Goal: Information Seeking & Learning: Understand process/instructions

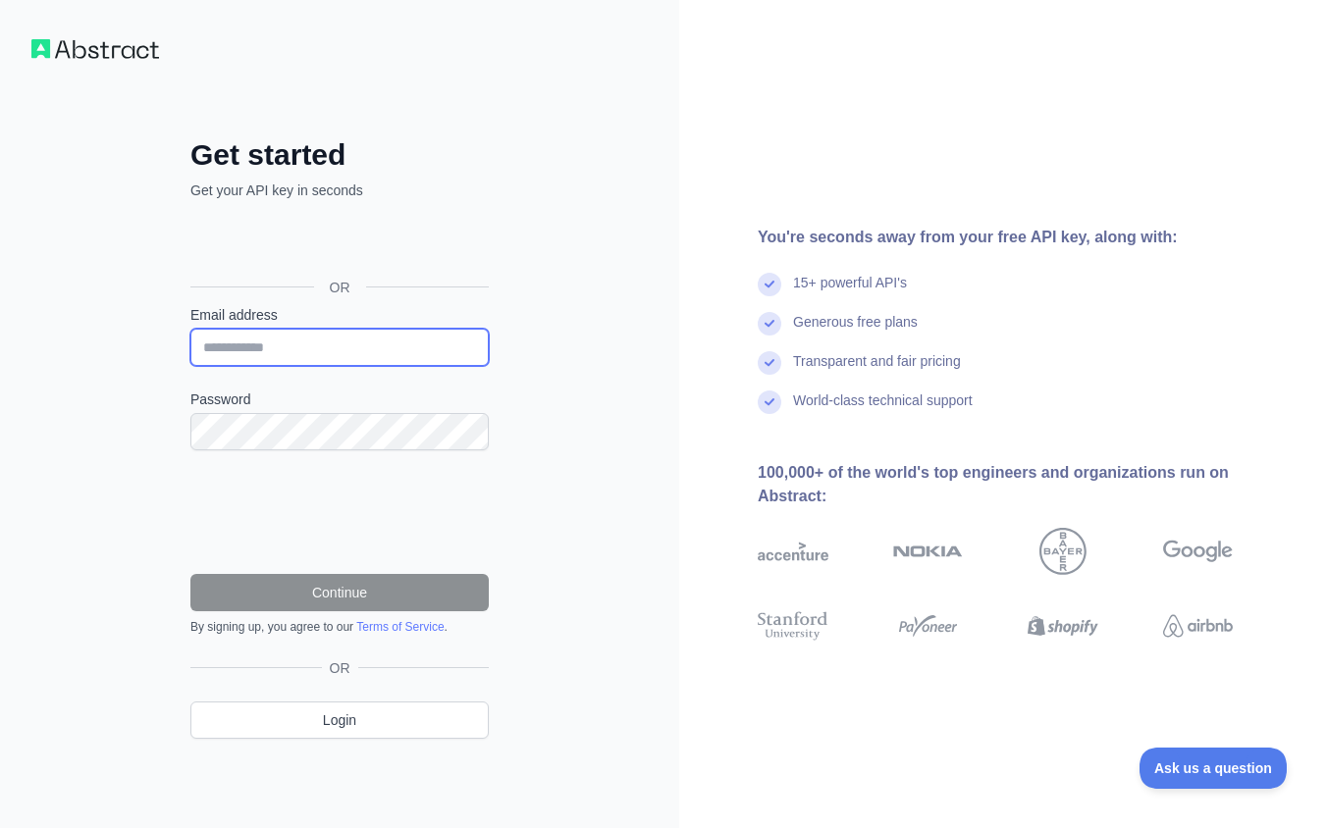
click at [303, 345] on input "Email address" at bounding box center [339, 347] width 298 height 37
click at [420, 349] on input "Email address" at bounding box center [339, 347] width 298 height 37
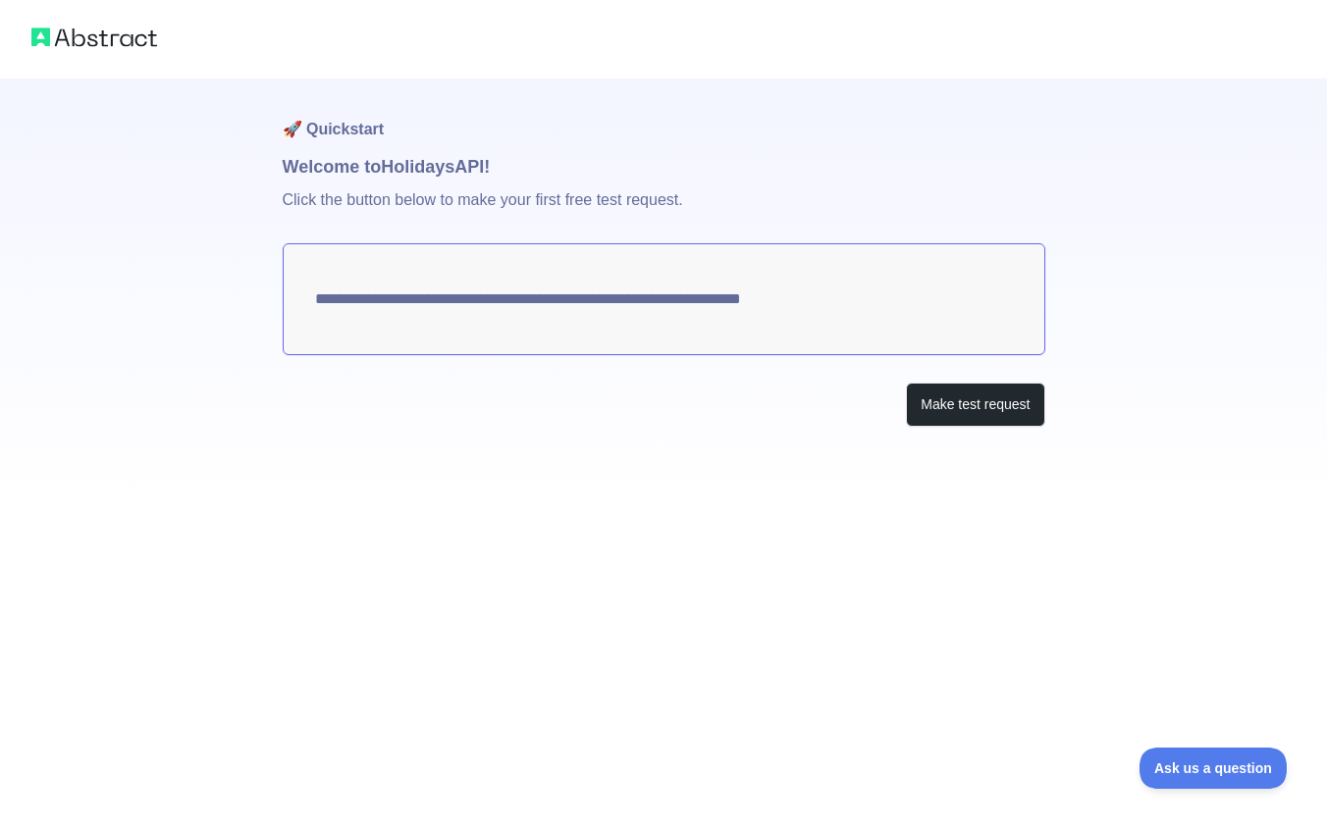
drag, startPoint x: 901, startPoint y: 295, endPoint x: 649, endPoint y: 299, distance: 252.2
click at [625, 298] on textarea "**********" at bounding box center [664, 299] width 762 height 112
click at [958, 398] on button "Make test request" at bounding box center [975, 405] width 138 height 44
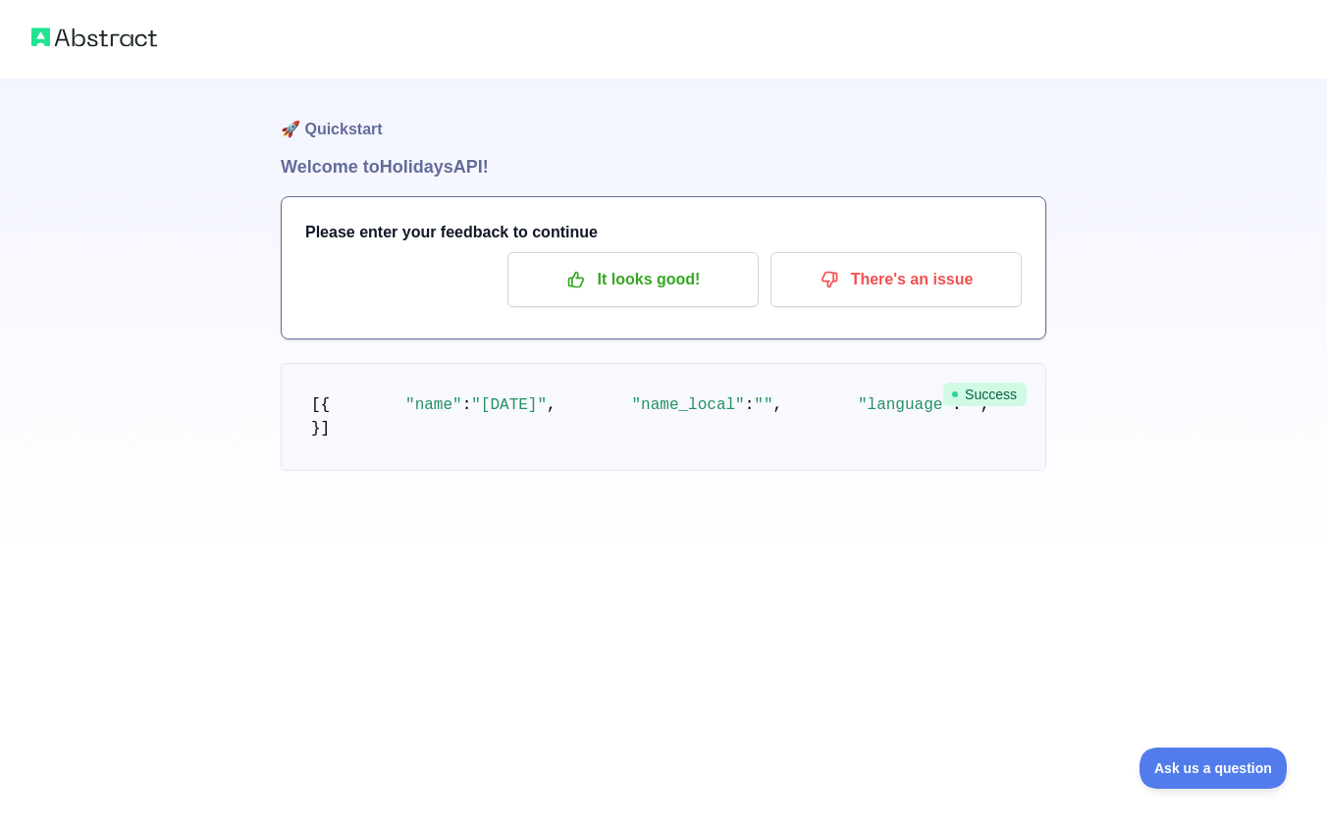
scroll to position [51, 0]
click at [677, 263] on p "It looks good!" at bounding box center [633, 279] width 222 height 33
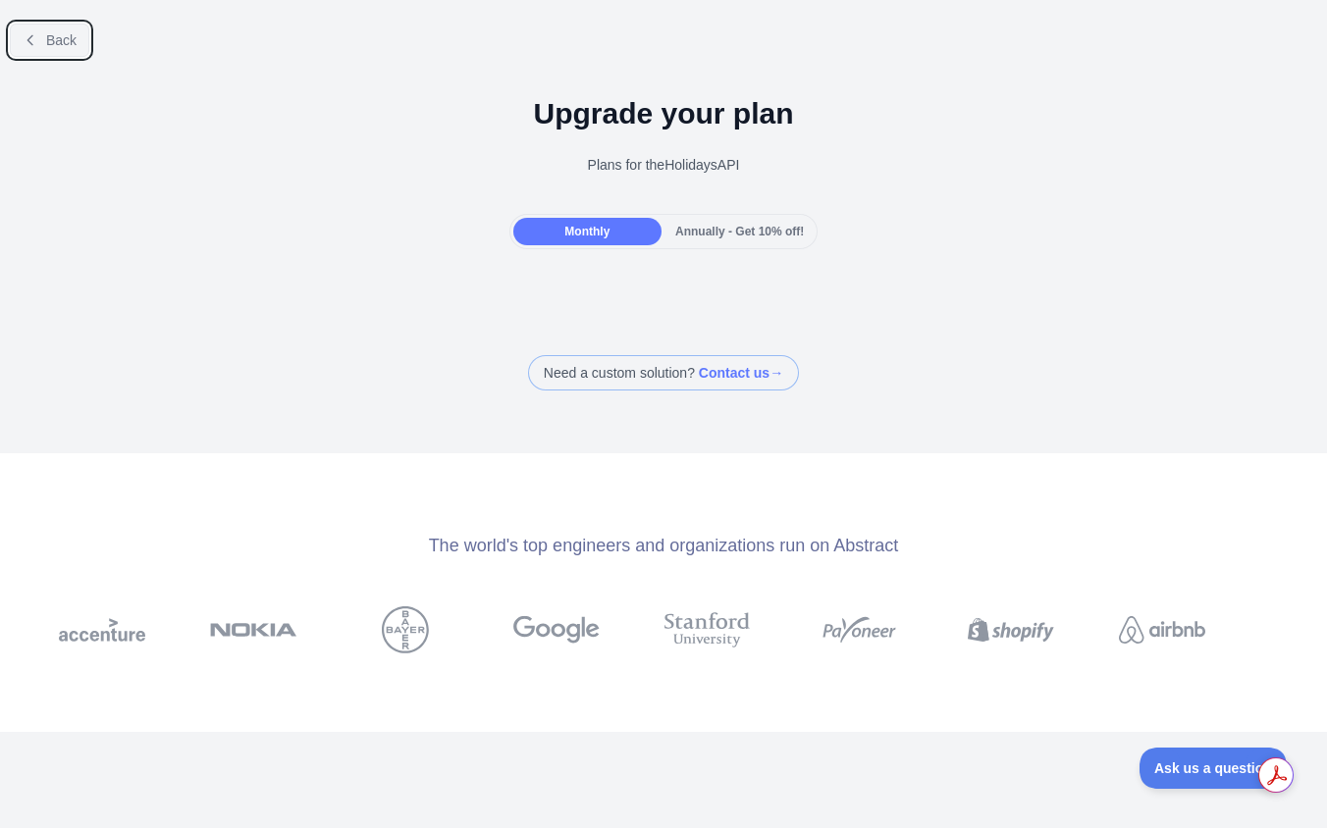
click at [43, 35] on button "Back" at bounding box center [49, 40] width 79 height 33
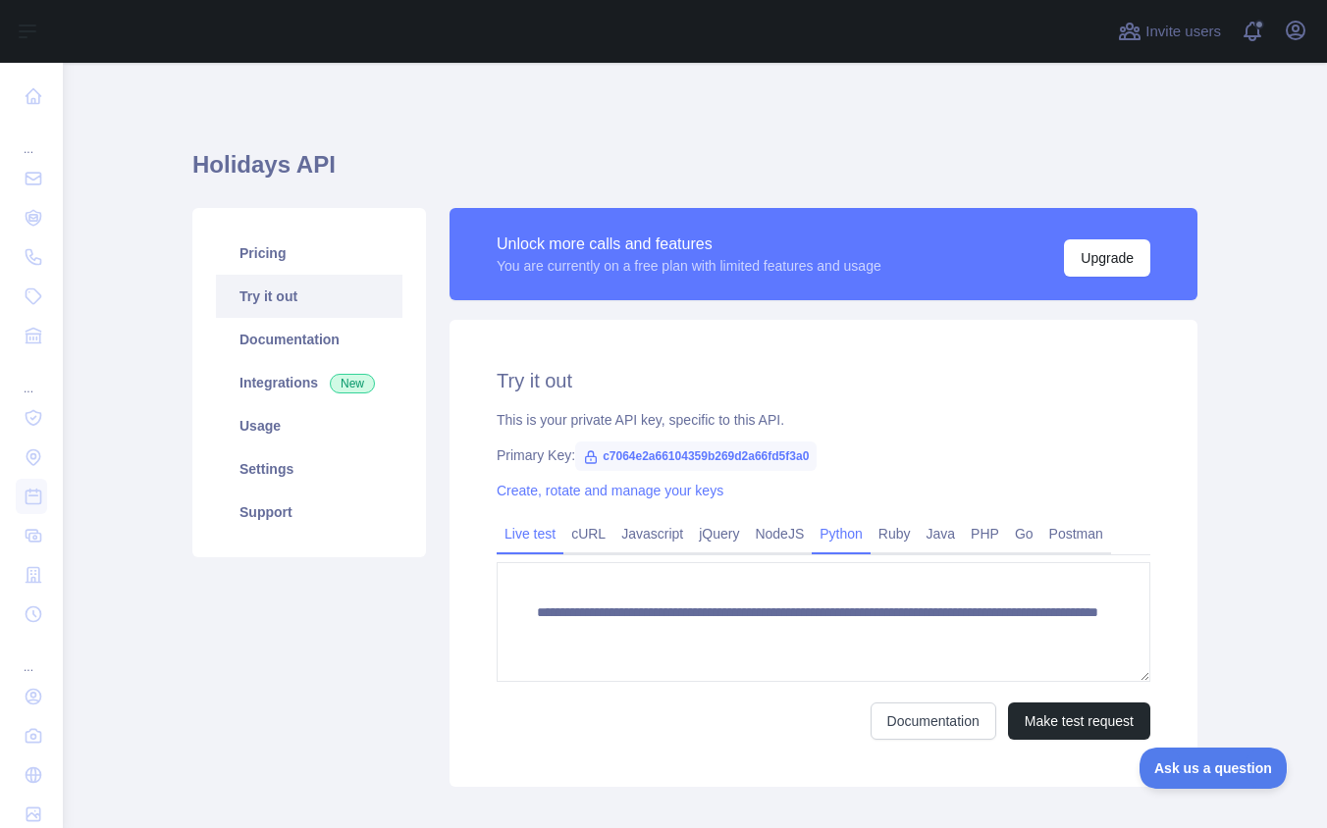
click at [858, 534] on link "Python" at bounding box center [840, 533] width 59 height 31
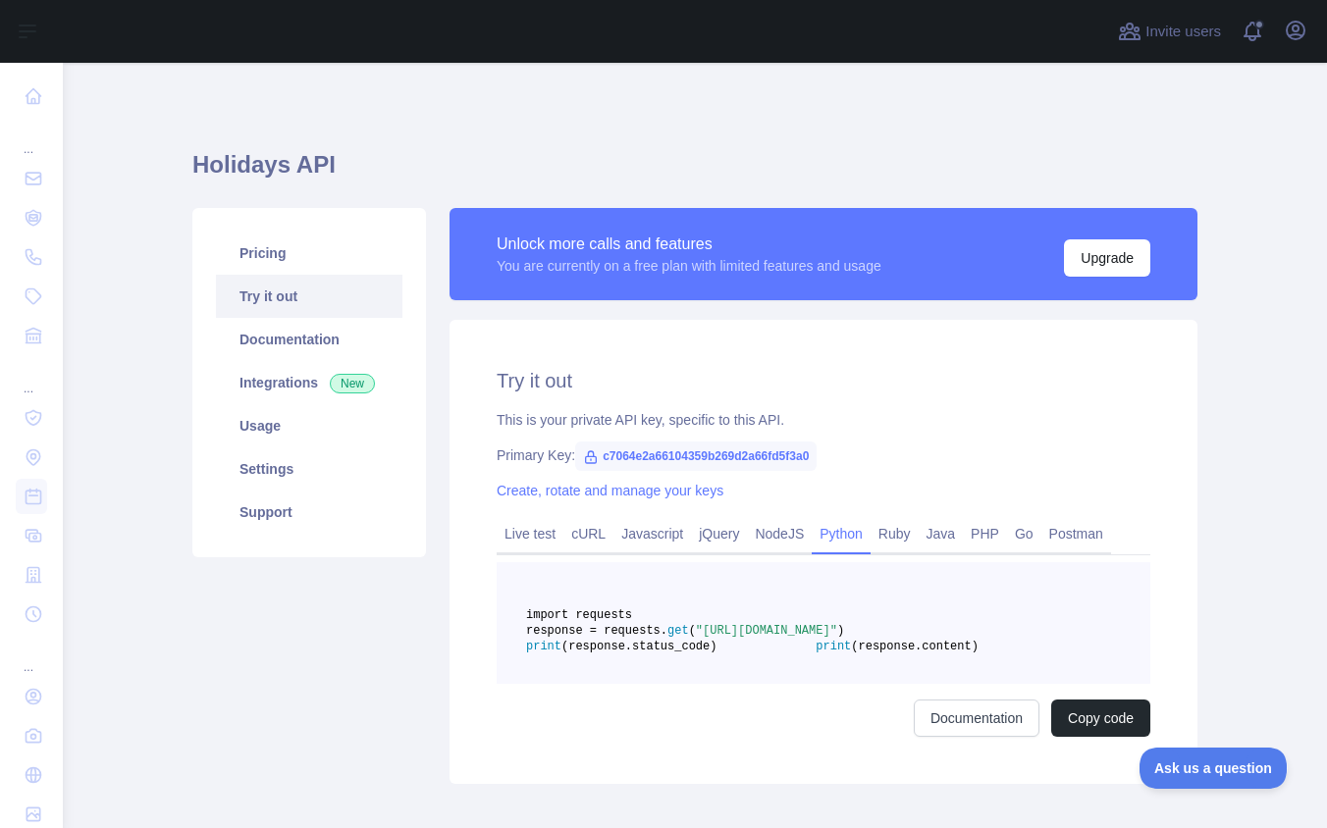
drag, startPoint x: 741, startPoint y: 618, endPoint x: 751, endPoint y: 590, distance: 30.1
click at [622, 620] on pre "import requests response = requests. get ( "[URL][DOMAIN_NAME]" ) print (respon…" at bounding box center [822, 623] width 653 height 122
copy span "import requests"
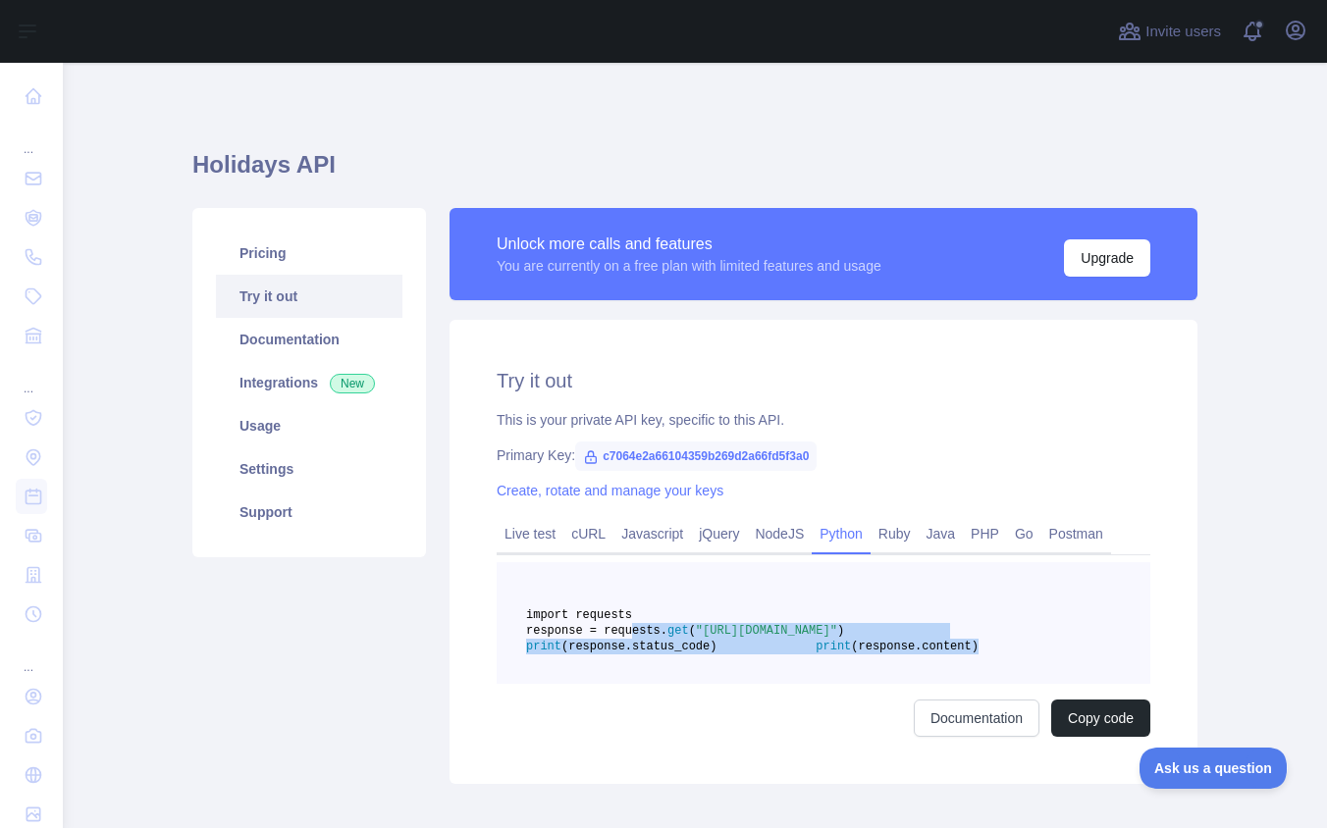
drag, startPoint x: 830, startPoint y: 700, endPoint x: 650, endPoint y: 646, distance: 187.5
click at [628, 648] on pre "import requests response = requests. get ( "[URL][DOMAIN_NAME]" ) print (respon…" at bounding box center [822, 623] width 653 height 122
copy code "esponse = requests. get ( "[URL][DOMAIN_NAME]" ) print (response.status_code) p…"
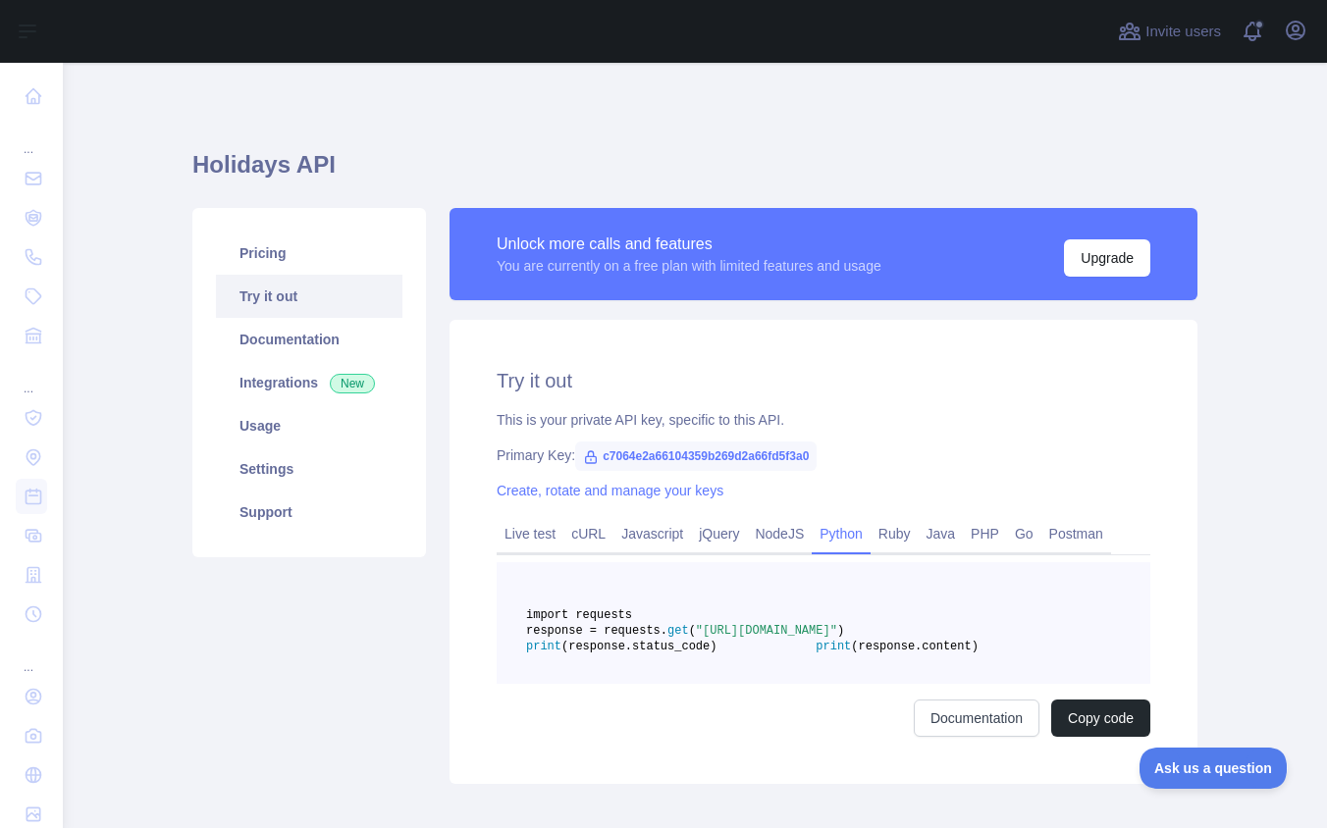
click at [839, 684] on pre "import requests response = requests. get ( "[URL][DOMAIN_NAME]" ) print (respon…" at bounding box center [822, 623] width 653 height 122
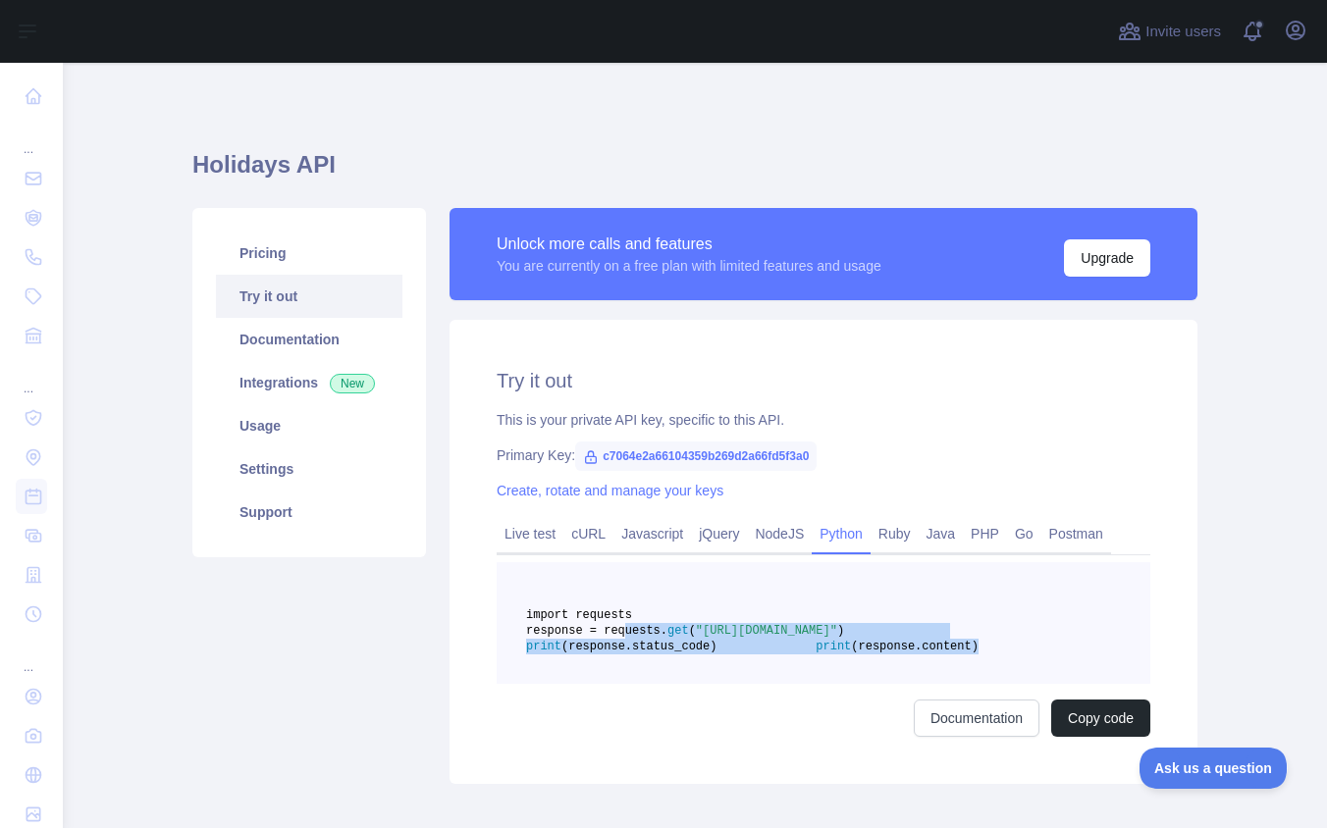
drag, startPoint x: 813, startPoint y: 697, endPoint x: 622, endPoint y: 649, distance: 197.3
click at [622, 649] on pre "import requests response = requests. get ( "[URL][DOMAIN_NAME]" ) print (respon…" at bounding box center [822, 623] width 653 height 122
copy code "response = requests. get ( "[URL][DOMAIN_NAME]" ) print (response.status_code) …"
